Goal: Use online tool/utility: Use online tool/utility

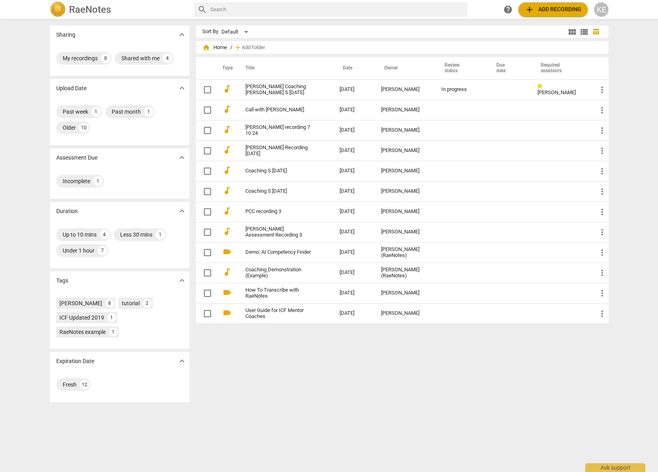
click at [536, 12] on span "add Add recording" at bounding box center [553, 10] width 57 height 10
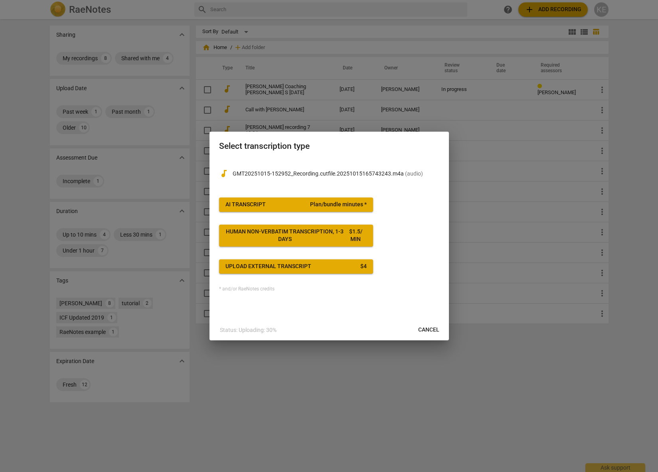
click at [306, 206] on span "AI Transcript Plan/bundle minutes *" at bounding box center [296, 205] width 141 height 8
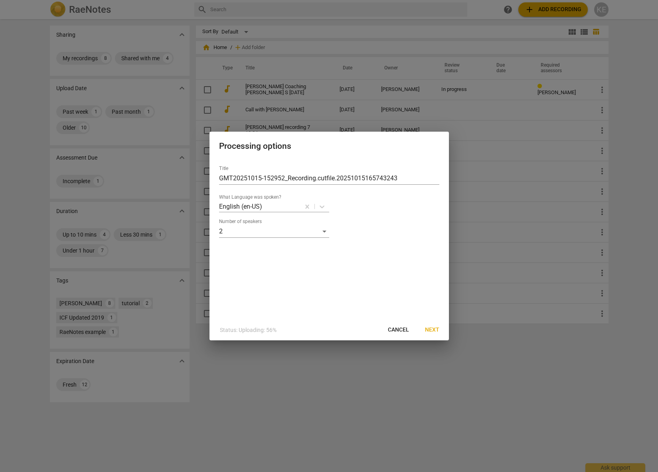
click at [430, 328] on span "Next" at bounding box center [432, 330] width 14 height 8
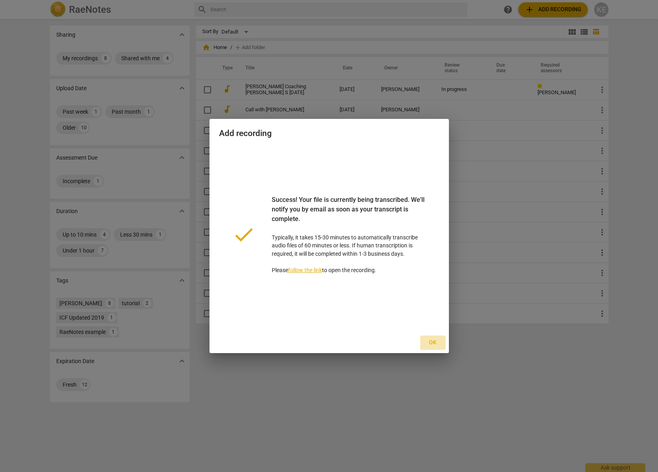
click at [435, 344] on span "Ok" at bounding box center [433, 343] width 13 height 8
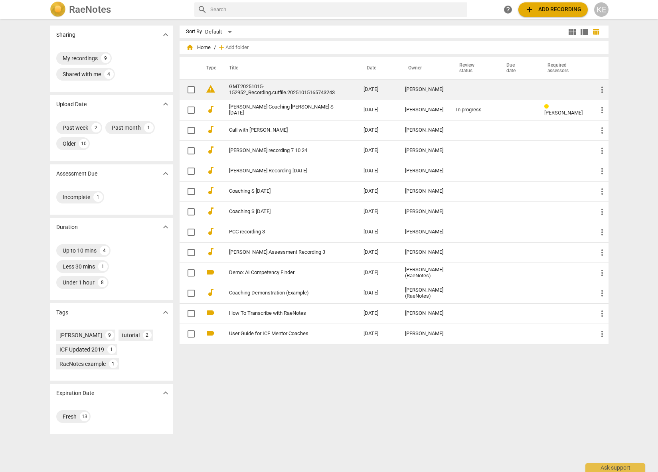
click at [232, 95] on link "GMT20251015-152952_Recording.cutfile.20251015165743243" at bounding box center [282, 90] width 106 height 12
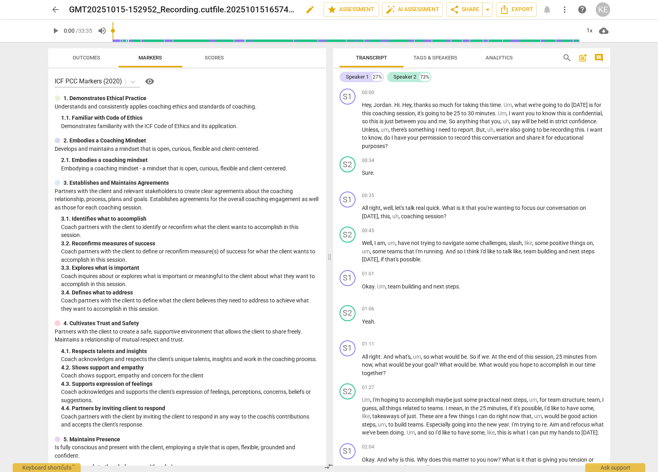
click at [229, 8] on h2 "GMT20251015-152952_Recording.cutfile.20251015165743243" at bounding box center [183, 10] width 228 height 10
click at [309, 12] on span "edit" at bounding box center [310, 10] width 10 height 10
click at [263, 10] on input "GMT20251015-152952_Recording.cutfile.20251015165743243" at bounding box center [179, 9] width 220 height 15
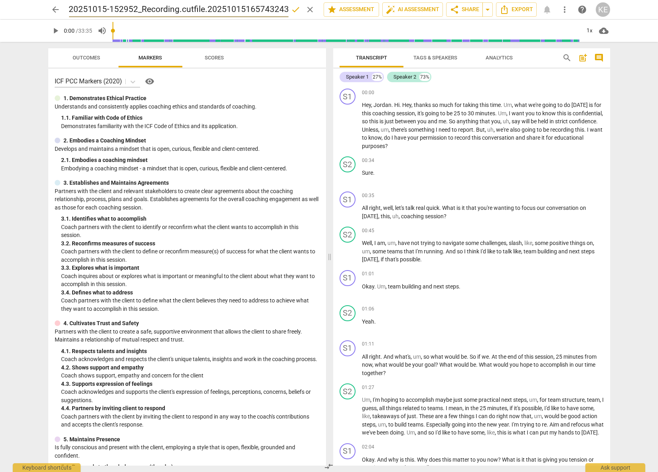
click at [263, 10] on input "GMT20251015-152952_Recording.cutfile.20251015165743243" at bounding box center [179, 9] width 220 height 15
type input "Bill - Feedback 1"
click at [422, 9] on span "auto_fix_high AI Assessment" at bounding box center [412, 10] width 53 height 10
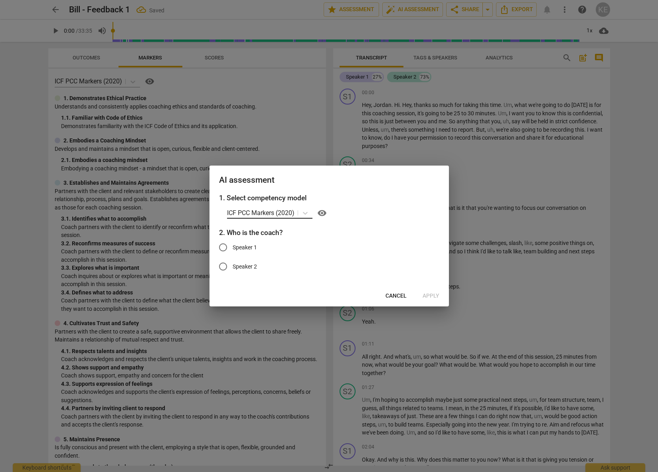
click at [287, 215] on p "ICF PCC Markers (2020)" at bounding box center [260, 212] width 67 height 9
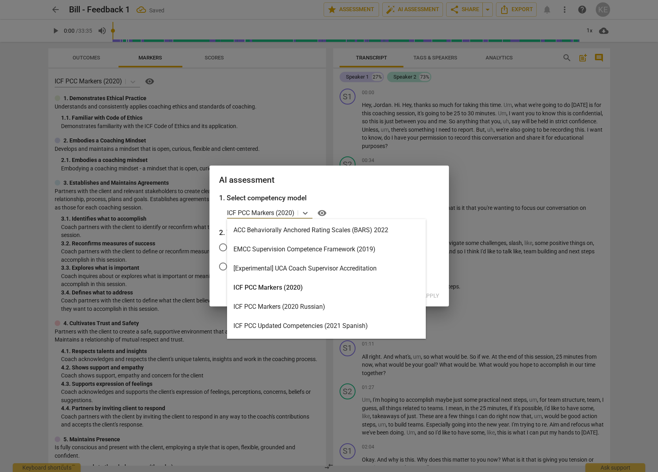
click at [286, 224] on div "ACC Behaviorally Anchored Rating Scales (BARS) 2022" at bounding box center [326, 230] width 199 height 19
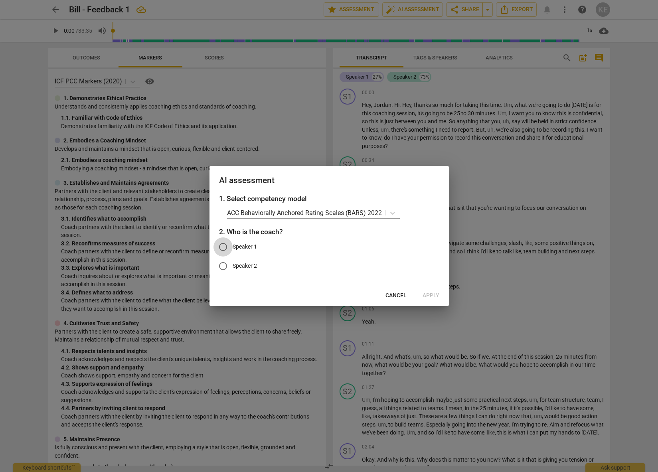
click at [223, 247] on input "Speaker 1" at bounding box center [223, 247] width 19 height 19
radio input "true"
click at [429, 297] on span "Apply" at bounding box center [431, 296] width 17 height 8
